Goal: Navigation & Orientation: Find specific page/section

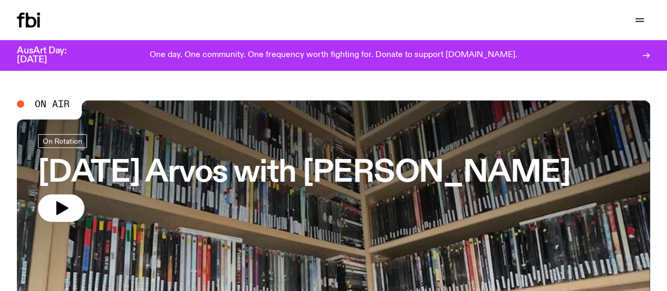
click at [0, 0] on link "Schedule" at bounding box center [0, 0] width 0 height 0
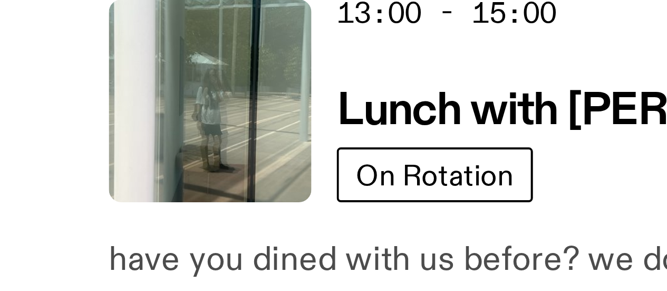
scroll to position [346, 0]
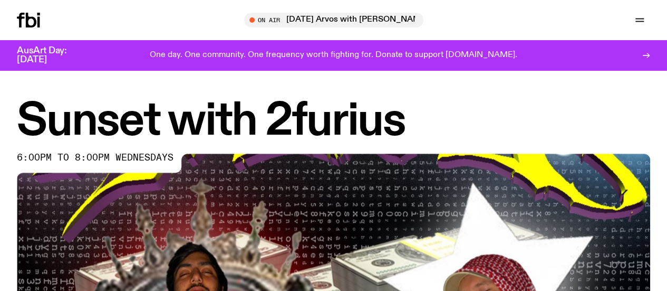
click at [0, 0] on link "Schedule" at bounding box center [0, 0] width 0 height 0
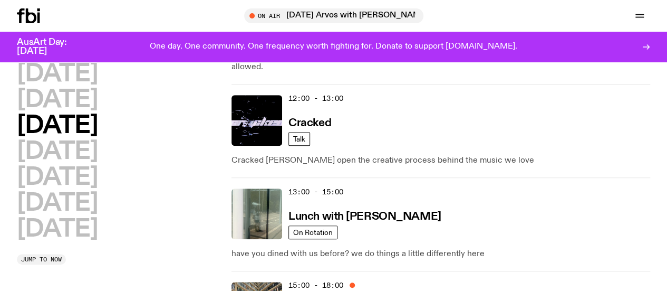
scroll to position [377, 0]
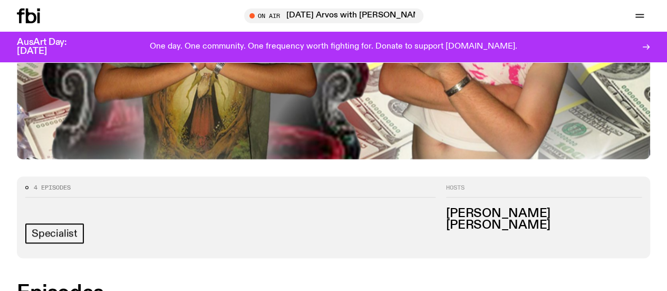
scroll to position [484, 0]
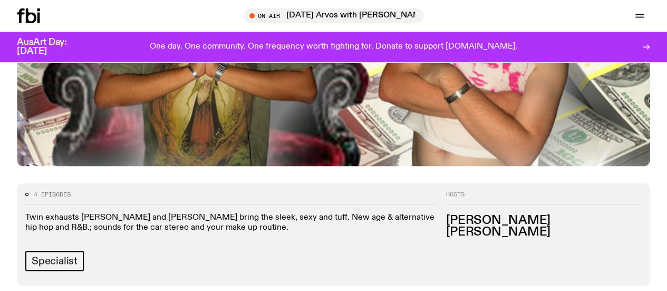
scroll to position [451, 0]
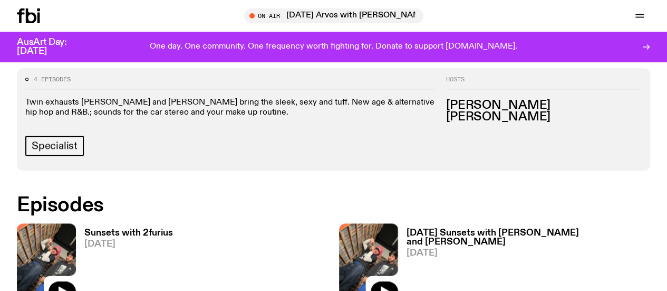
click at [0, 0] on link "Schedule" at bounding box center [0, 0] width 0 height 0
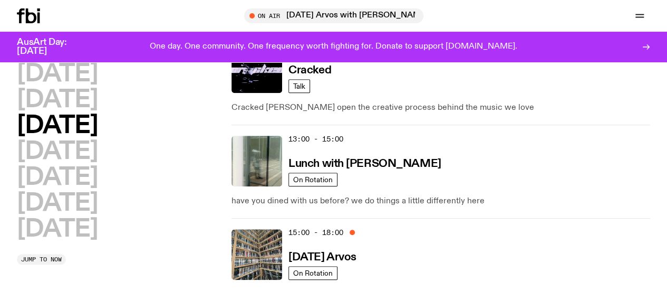
scroll to position [367, 0]
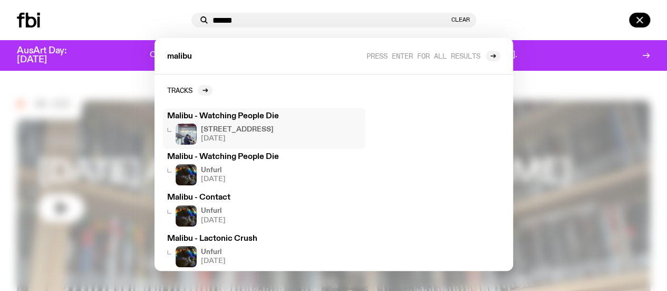
scroll to position [51, 0]
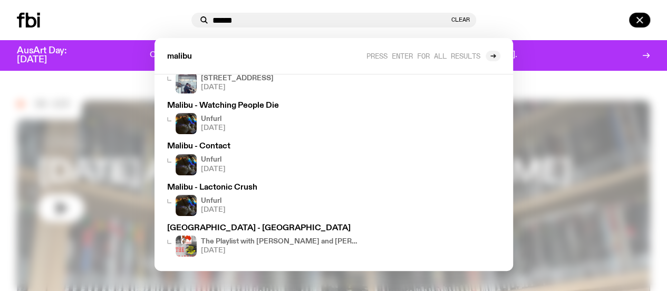
type input "******"
click at [549, 13] on div at bounding box center [566, 20] width 170 height 15
